Goal: Information Seeking & Learning: Learn about a topic

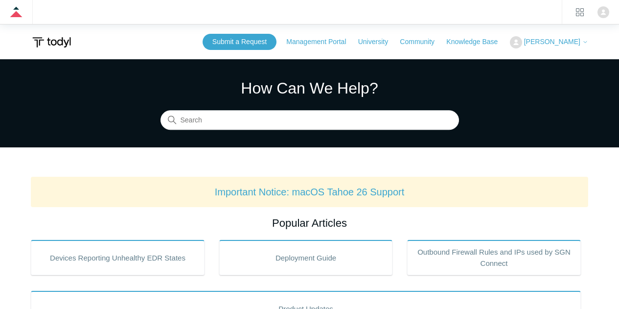
click at [322, 99] on h1 "How Can We Help?" at bounding box center [309, 87] width 298 height 23
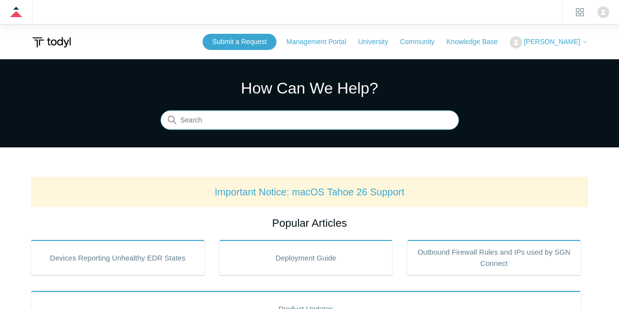
click at [318, 121] on input "Search" at bounding box center [309, 121] width 298 height 20
type input "core"
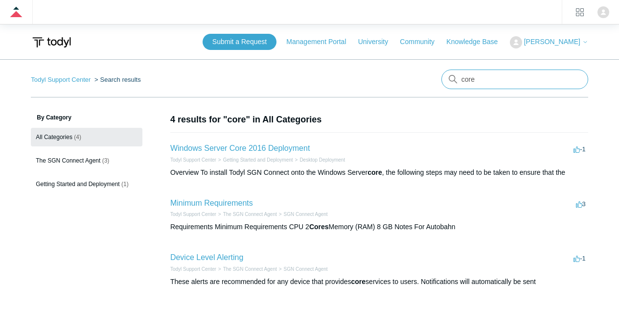
click at [481, 79] on input "core" at bounding box center [514, 79] width 147 height 20
type input "integration"
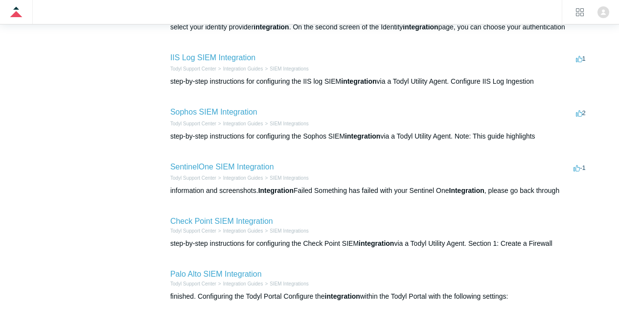
scroll to position [255, 0]
click at [229, 68] on link "Integration Guides" at bounding box center [243, 68] width 40 height 5
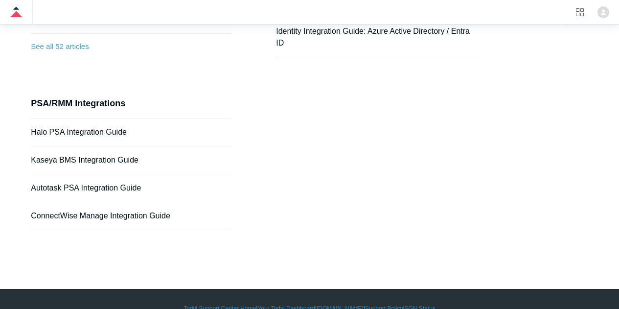
scroll to position [305, 0]
